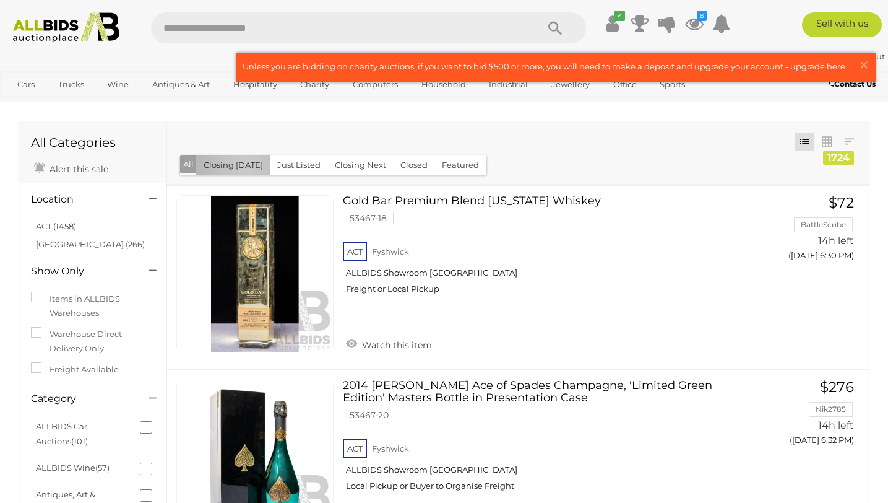
click at [245, 165] on button "Closing [DATE]" at bounding box center [233, 164] width 74 height 19
click at [863, 61] on span "×" at bounding box center [863, 65] width 11 height 24
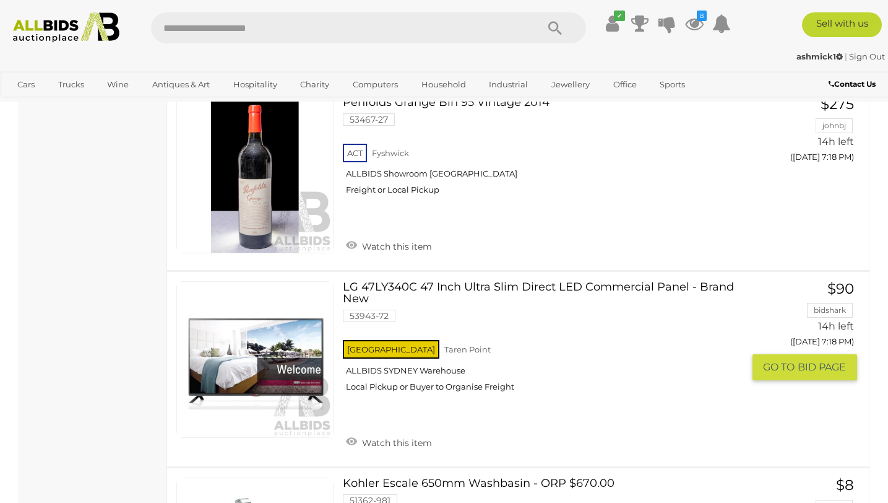
scroll to position [9077, 0]
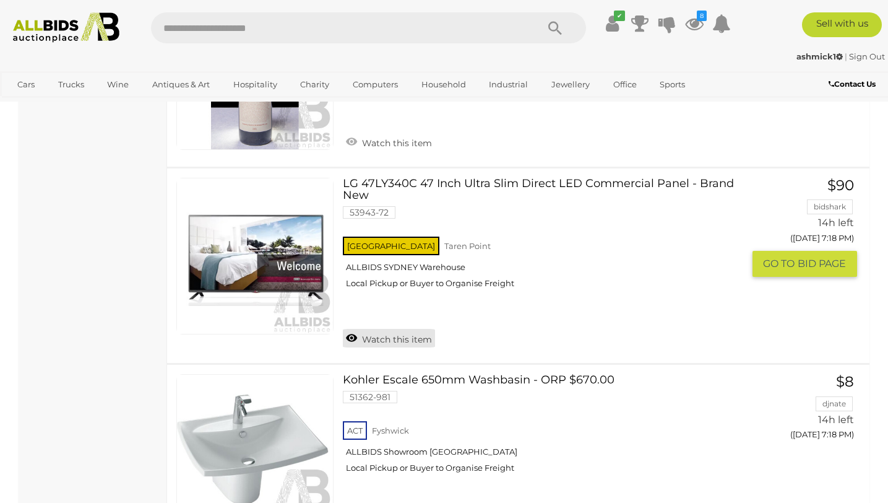
click at [413, 329] on link "Watch this item" at bounding box center [389, 338] width 92 height 19
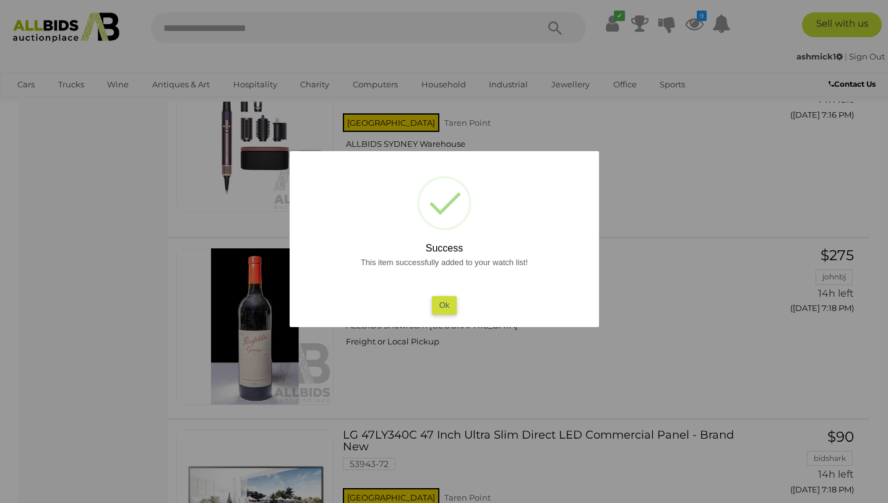
scroll to position [8871, 0]
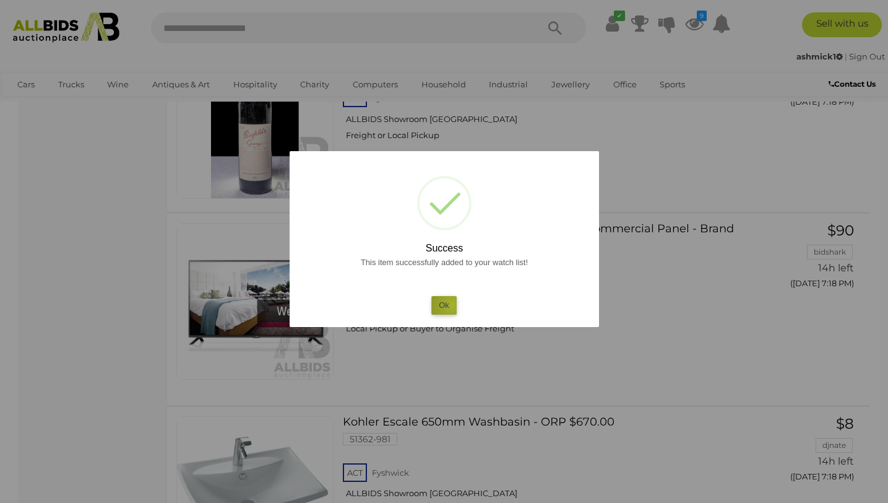
click at [452, 305] on button "Ok" at bounding box center [443, 305] width 25 height 18
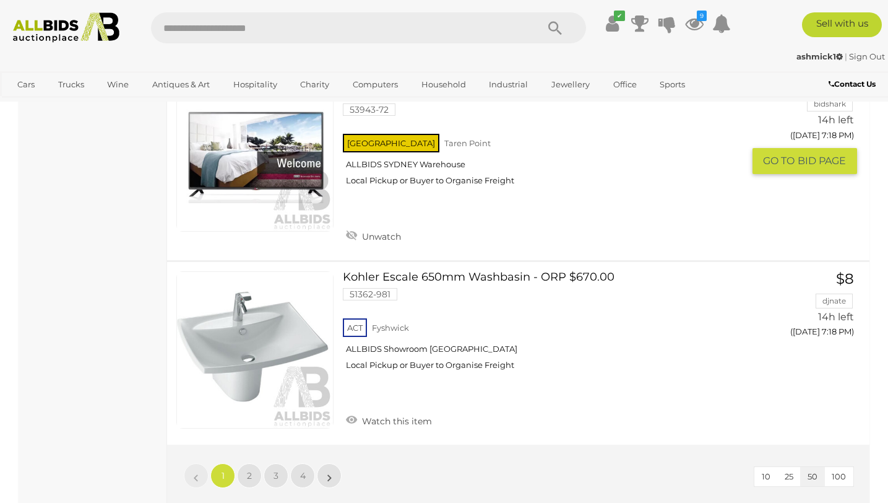
scroll to position [9284, 0]
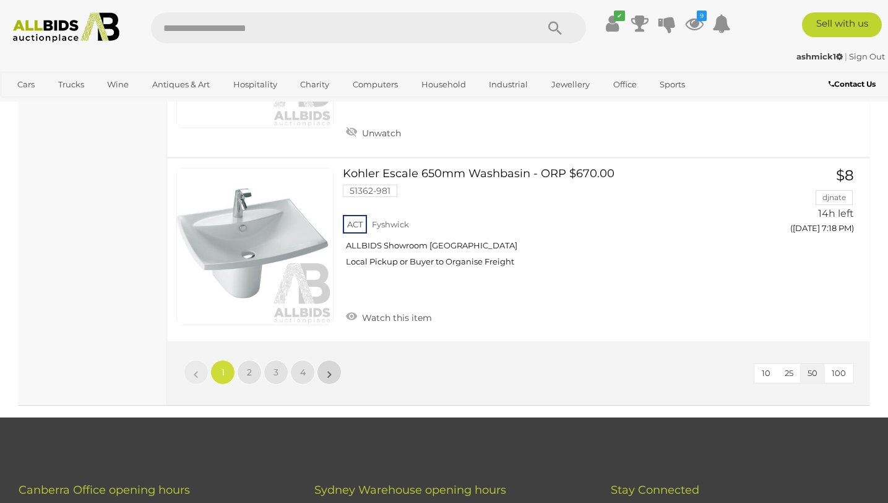
click at [335, 360] on link "»" at bounding box center [329, 372] width 25 height 25
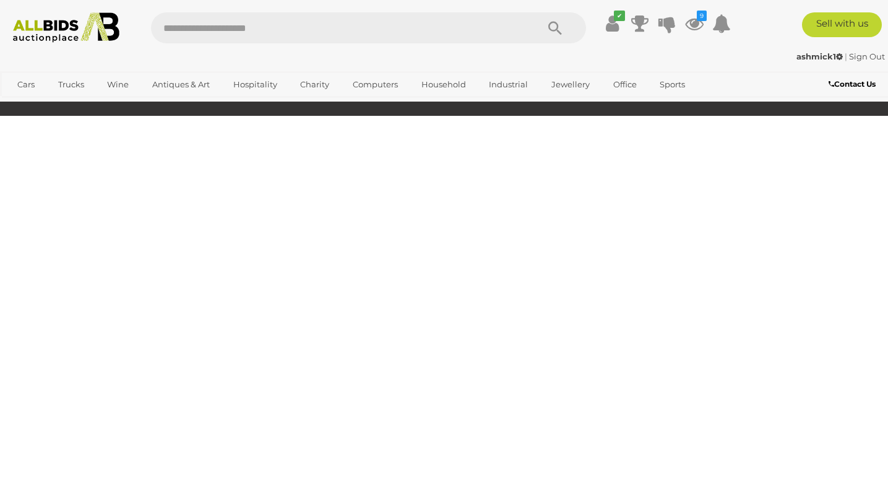
scroll to position [60, 0]
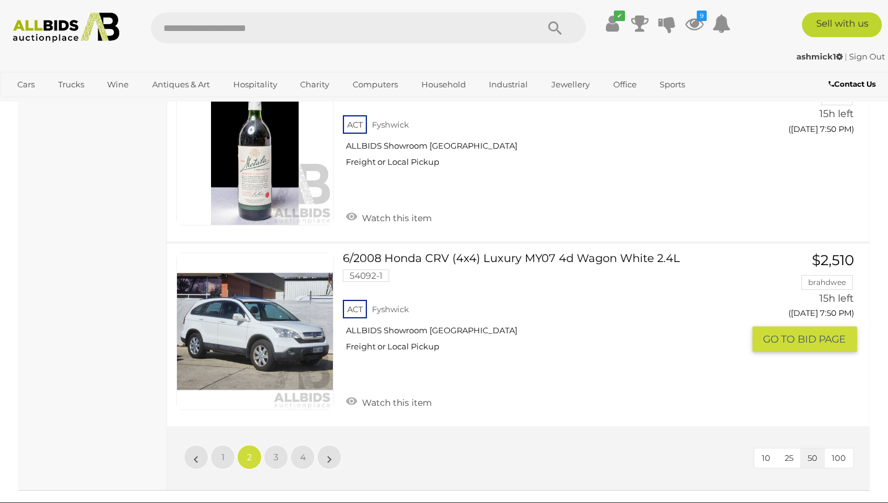
scroll to position [9240, 0]
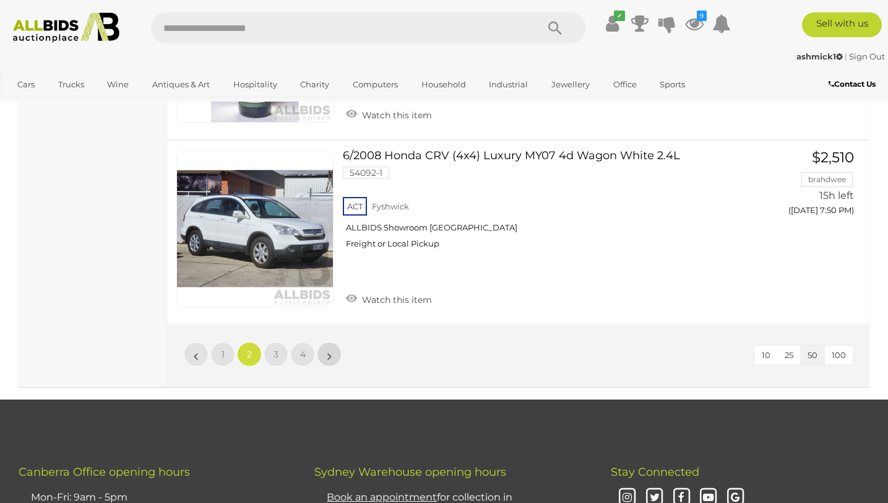
click at [336, 352] on link "»" at bounding box center [329, 354] width 25 height 25
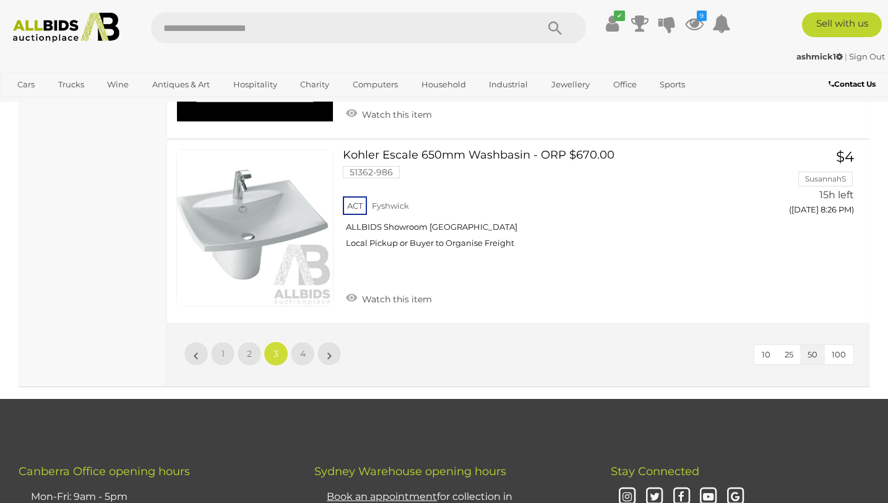
scroll to position [9344, 0]
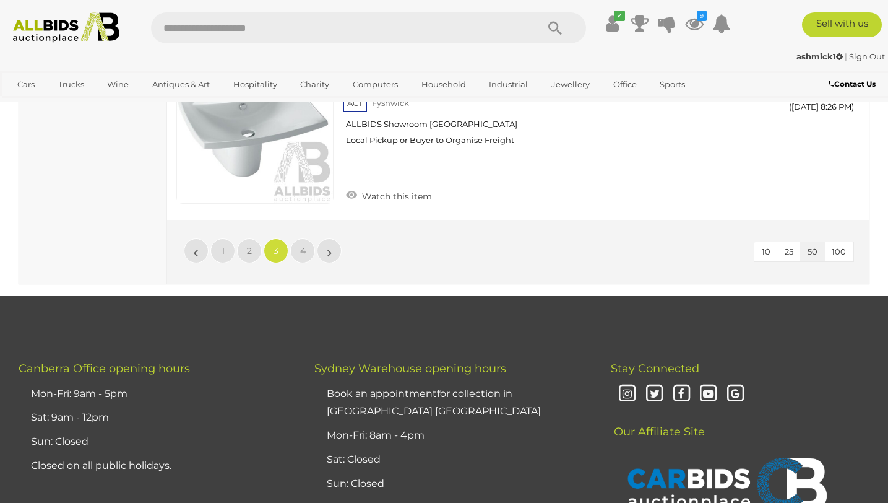
click at [328, 251] on li "»" at bounding box center [329, 250] width 24 height 25
click at [336, 250] on link "»" at bounding box center [329, 250] width 25 height 25
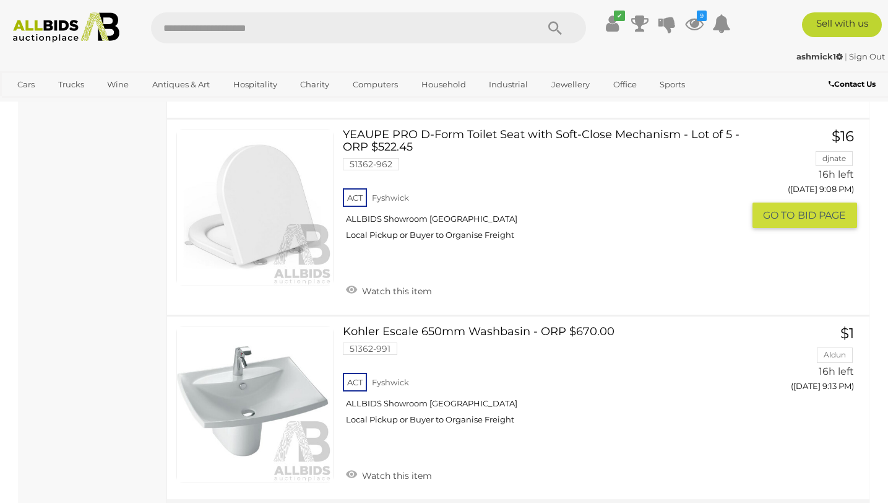
scroll to position [3980, 0]
